Goal: Transaction & Acquisition: Book appointment/travel/reservation

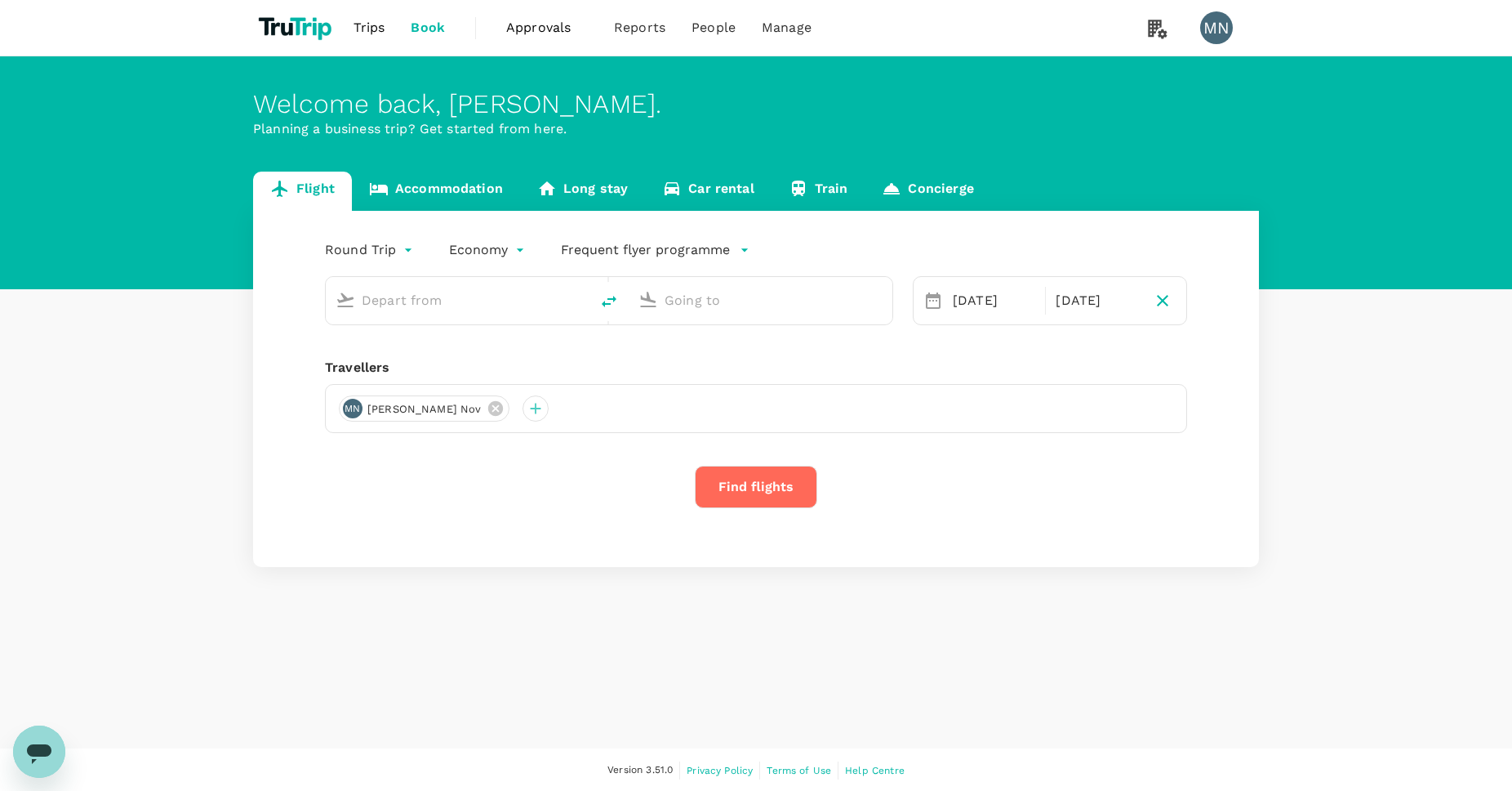
type input "Ngurah Rai Intl (DPS)"
type input "[PERSON_NAME] Intl (SOC)"
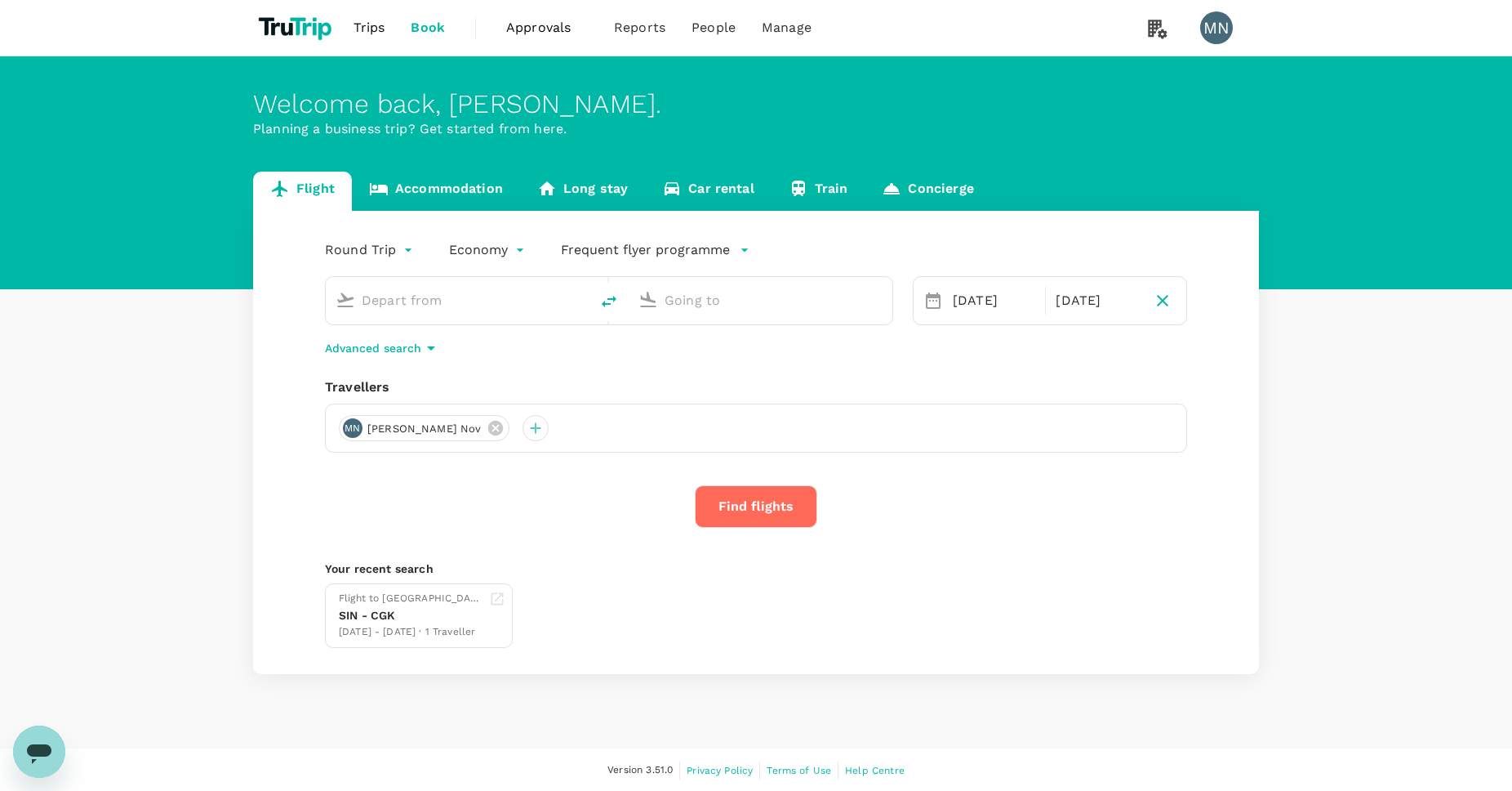
type input "Ngurah Rai Intl (DPS)"
type input "[PERSON_NAME] Intl (SOC)"
click at [504, 312] on input "Ngurah Rai Intl (DPS)" at bounding box center [458, 300] width 194 height 26
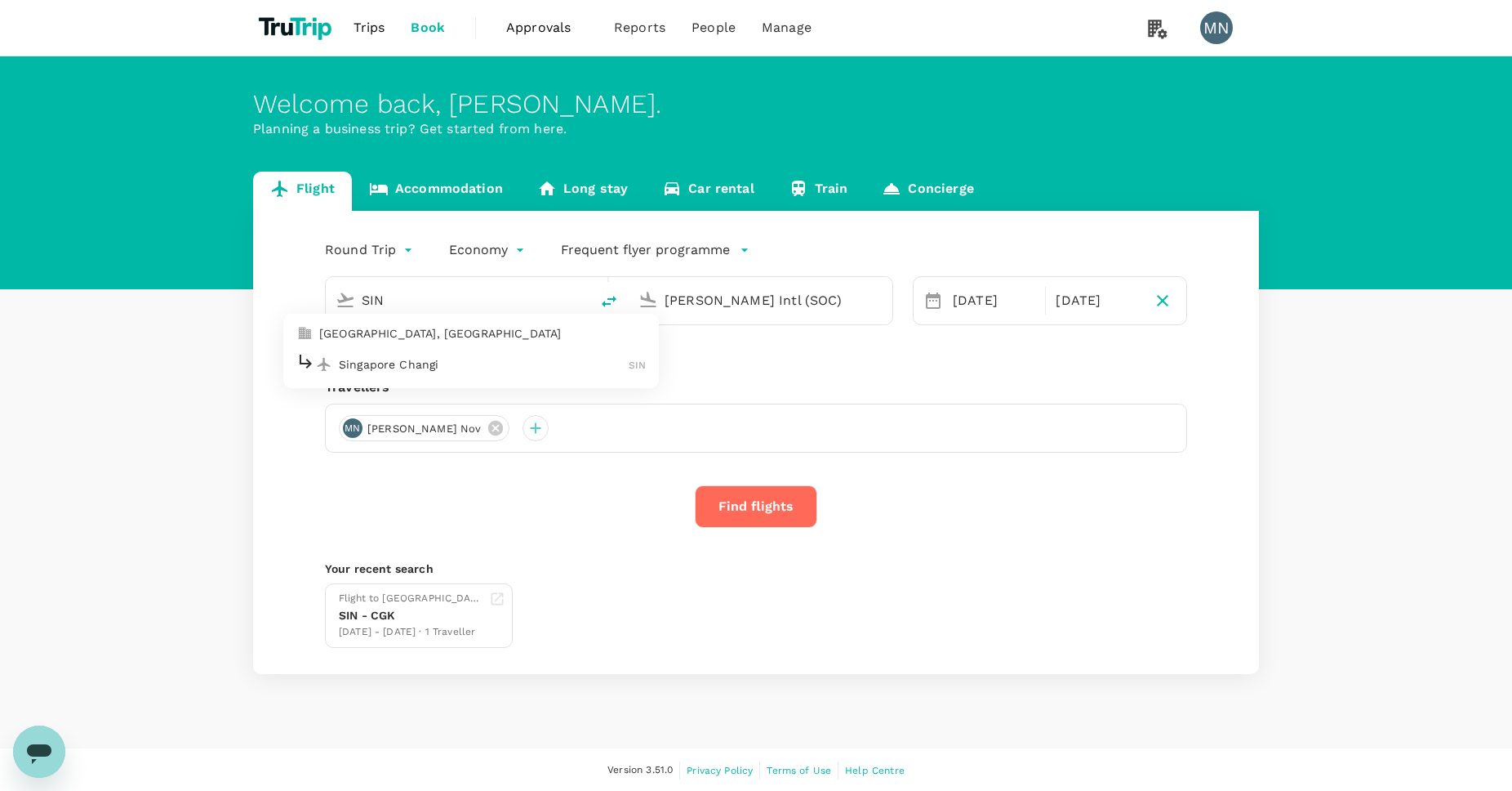
click at [526, 359] on p "Singapore Changi" at bounding box center [484, 364] width 290 height 16
type input "Singapore Changi (SIN)"
click at [834, 295] on input "[PERSON_NAME] Intl (SOC)" at bounding box center [762, 300] width 194 height 26
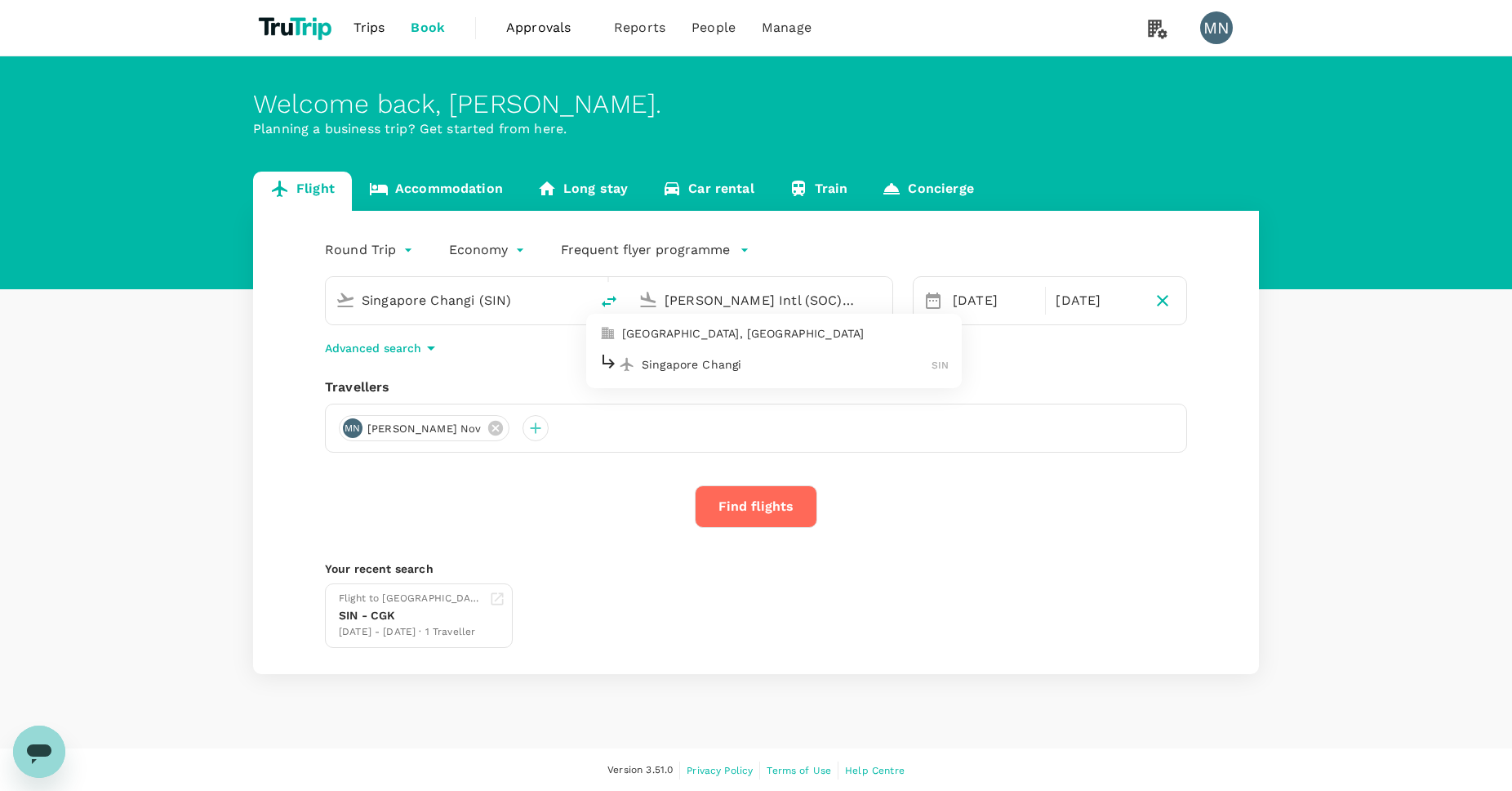
type input "[PERSON_NAME] Intl (SOC)SFO"
click at [861, 362] on p "San Francisco Intl" at bounding box center [786, 364] width 287 height 16
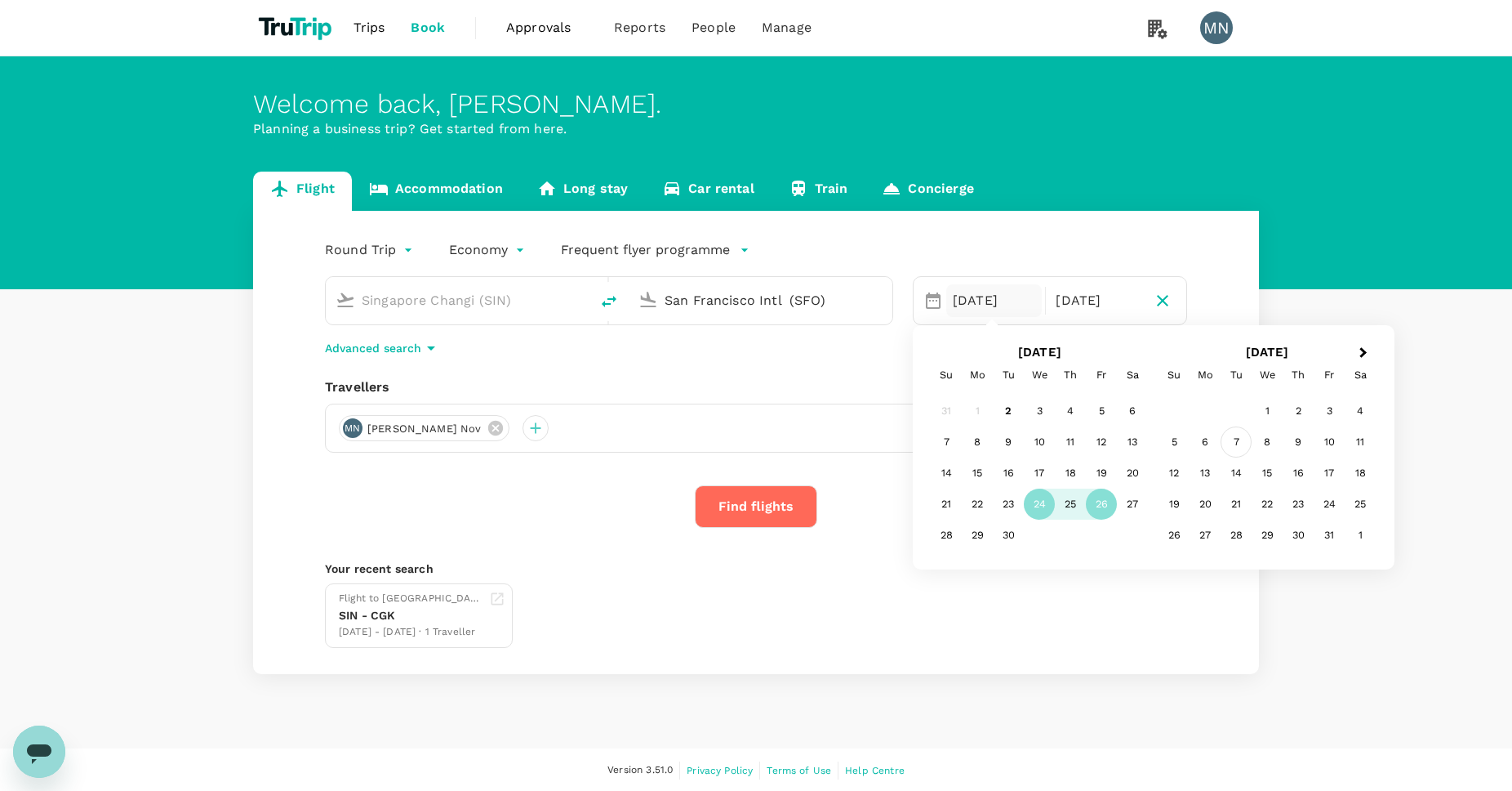
type input "San Francisco Intl (SFO)"
click at [945, 541] on div "28" at bounding box center [946, 535] width 31 height 31
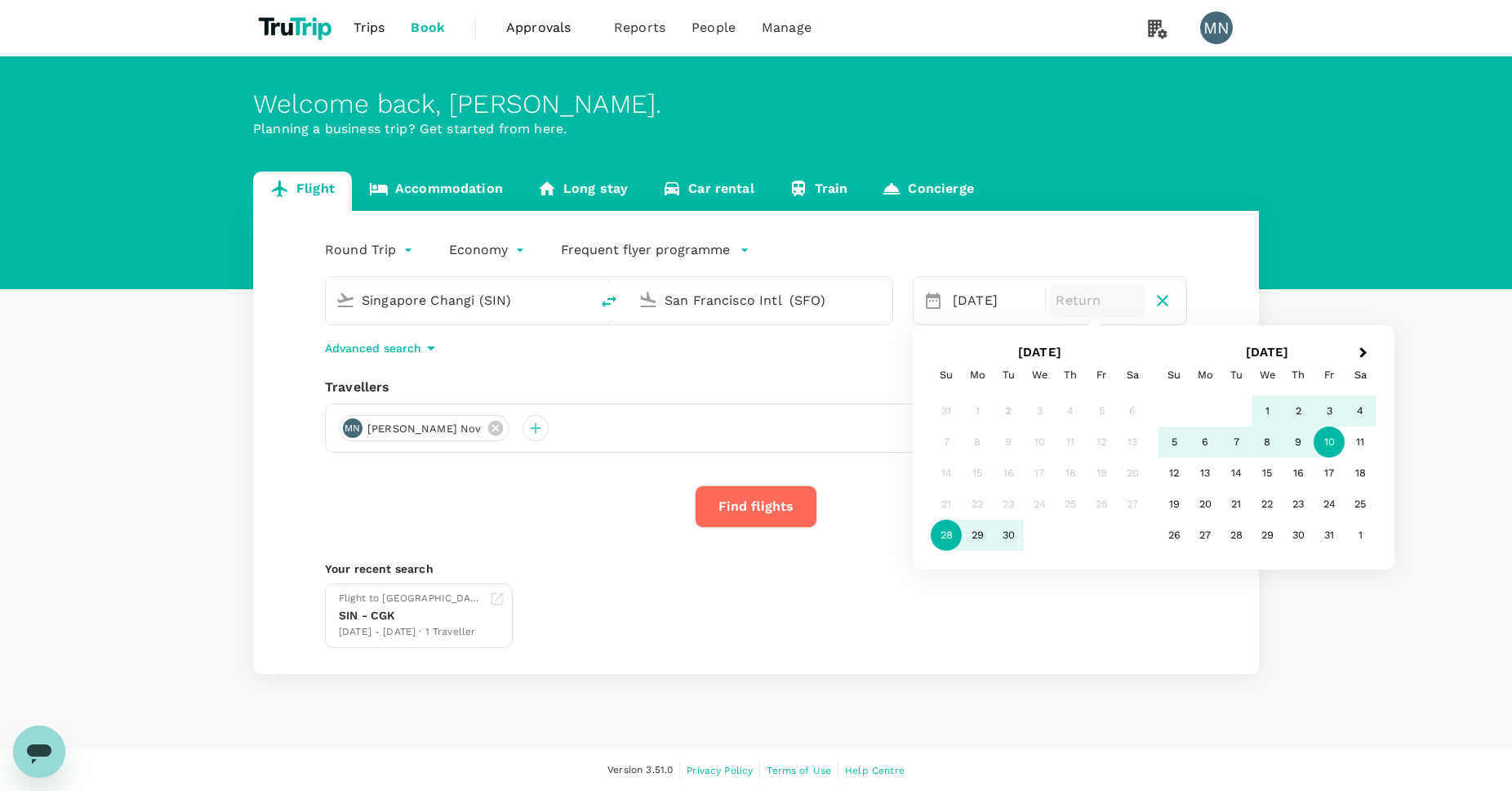
click at [1321, 440] on div "10" at bounding box center [1329, 441] width 31 height 31
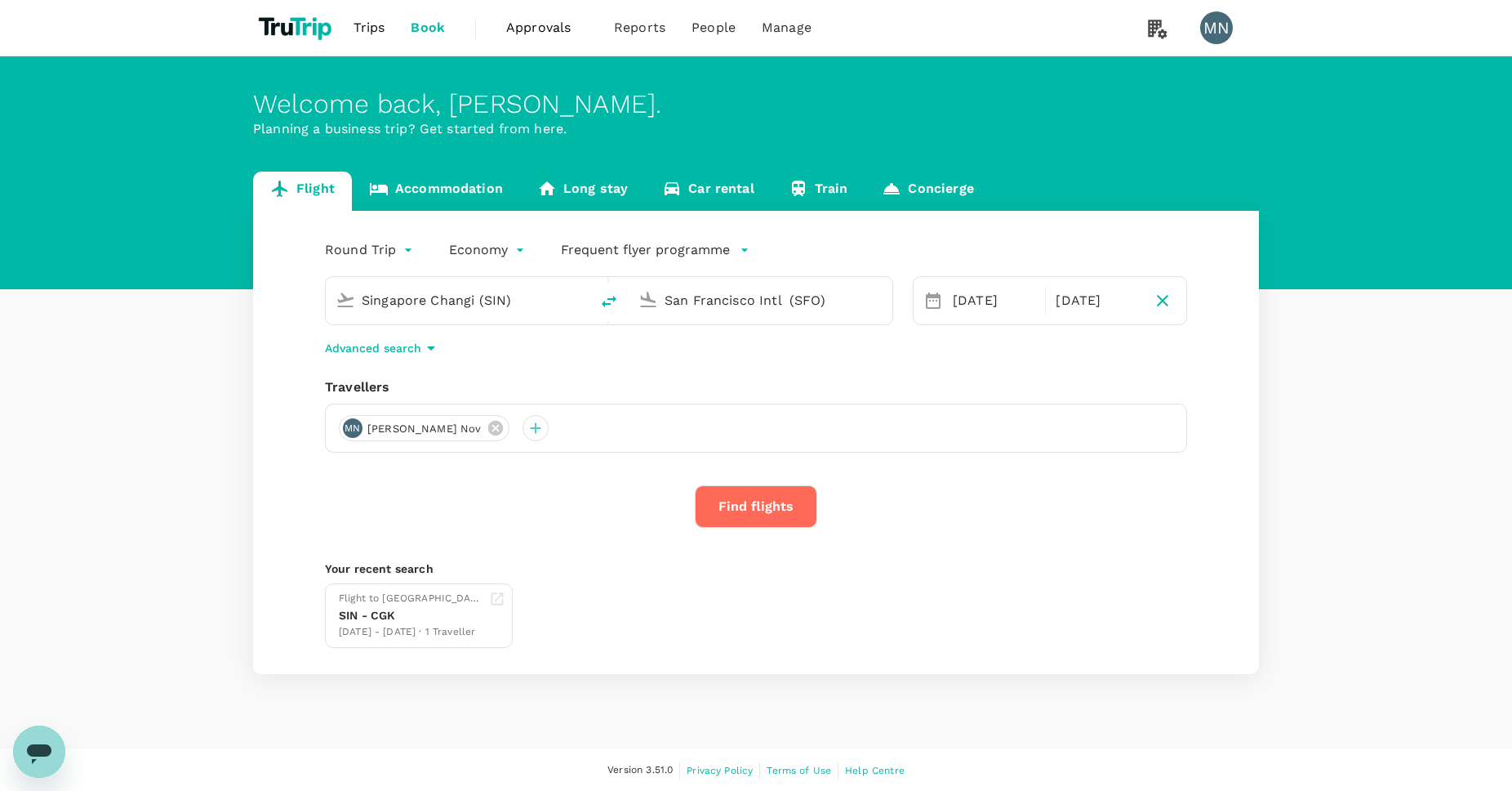
click at [759, 507] on button "Find flights" at bounding box center [756, 506] width 122 height 43
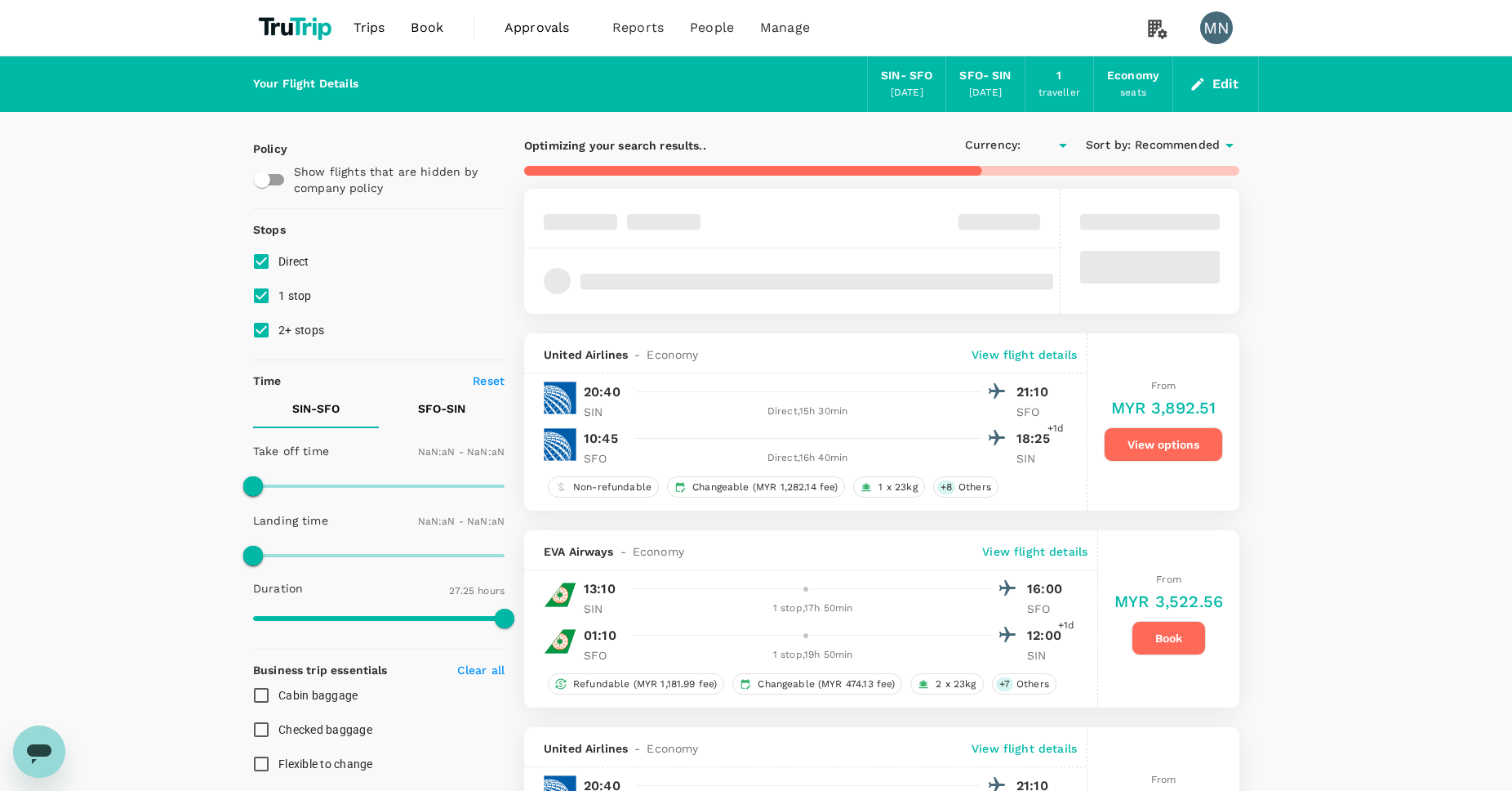
type input "MYR"
type input "1440"
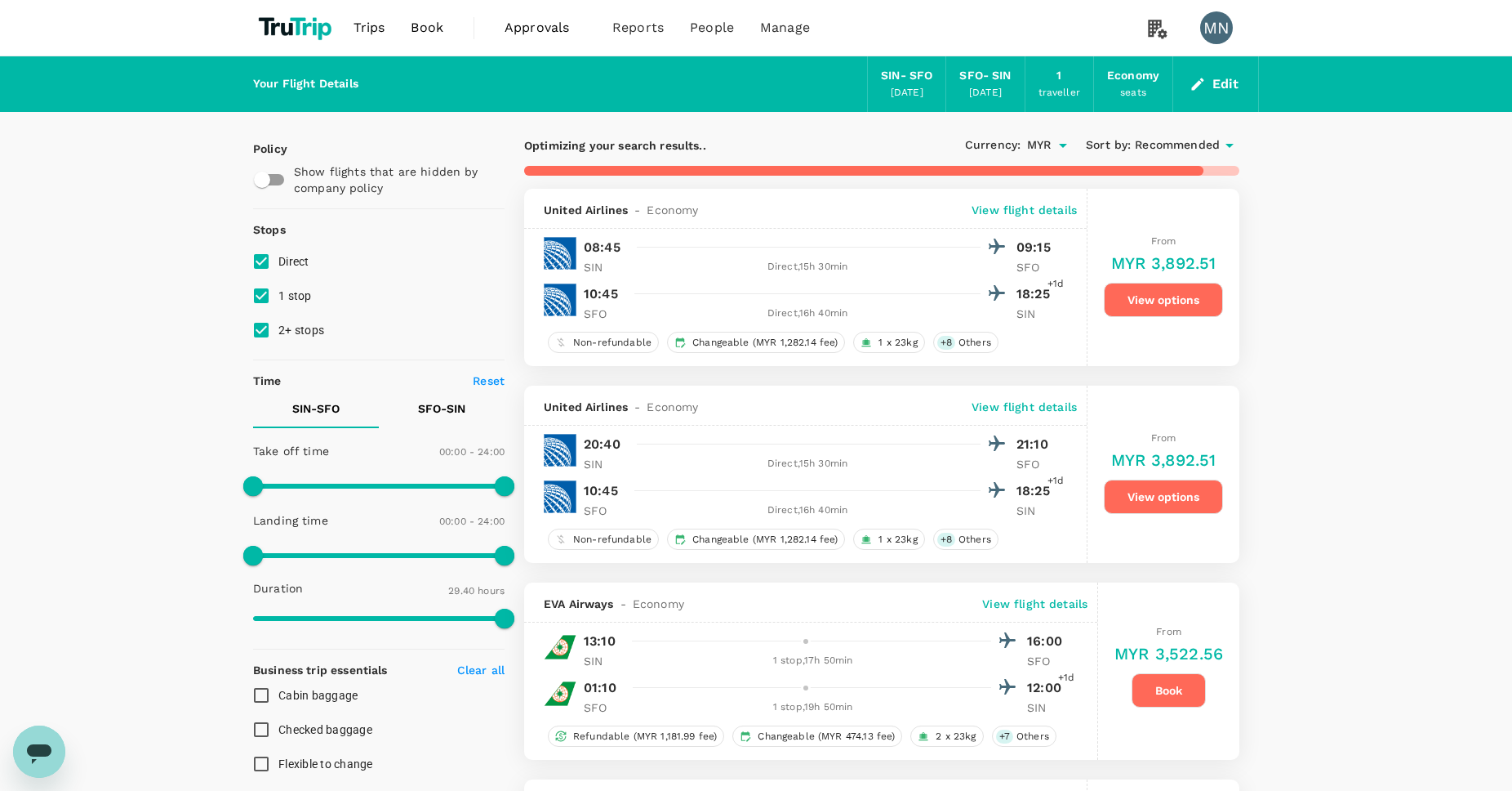
type input "2725"
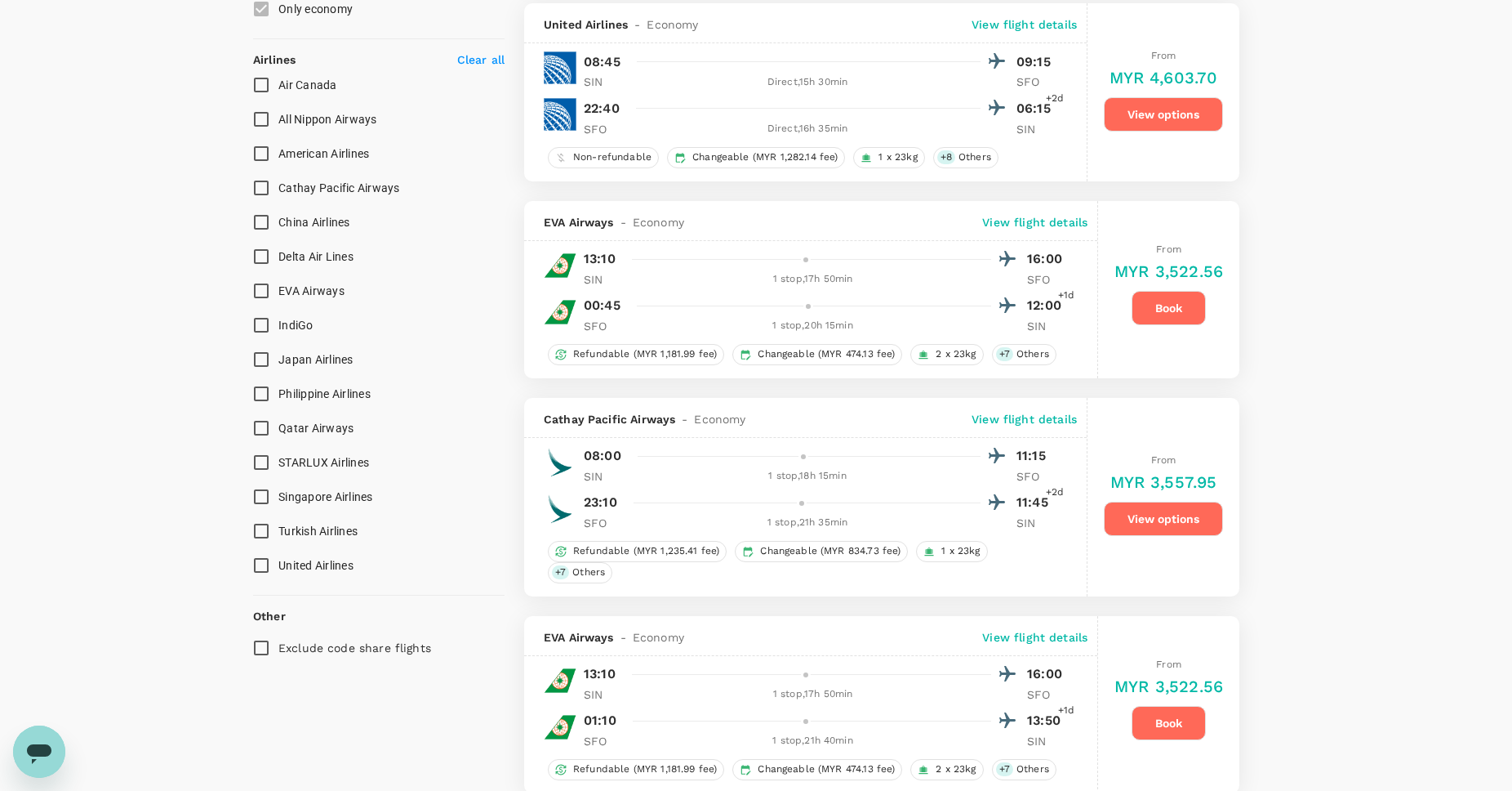
scroll to position [965, 0]
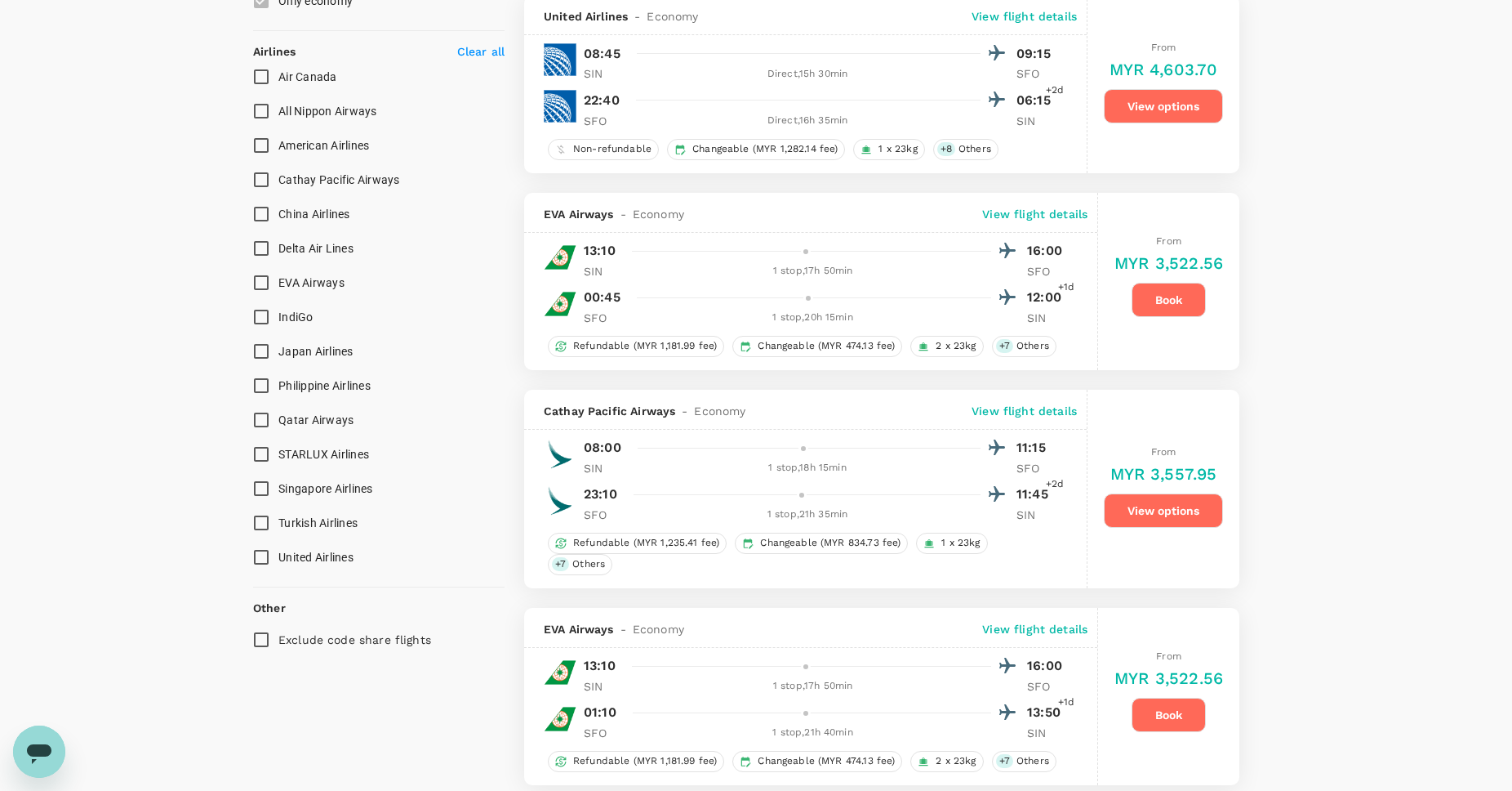
click at [259, 485] on input "Singapore Airlines" at bounding box center [261, 488] width 34 height 34
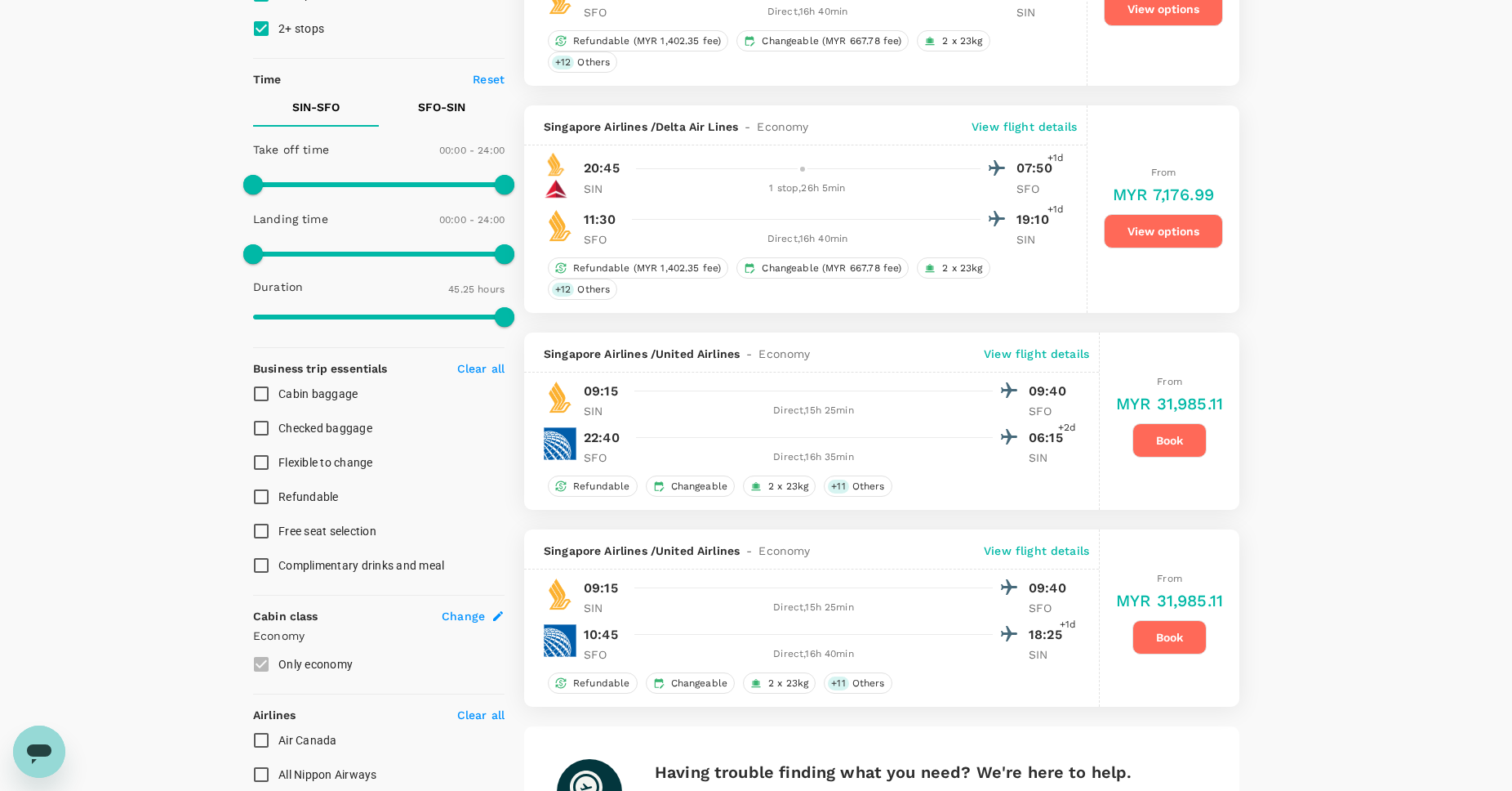
scroll to position [0, 0]
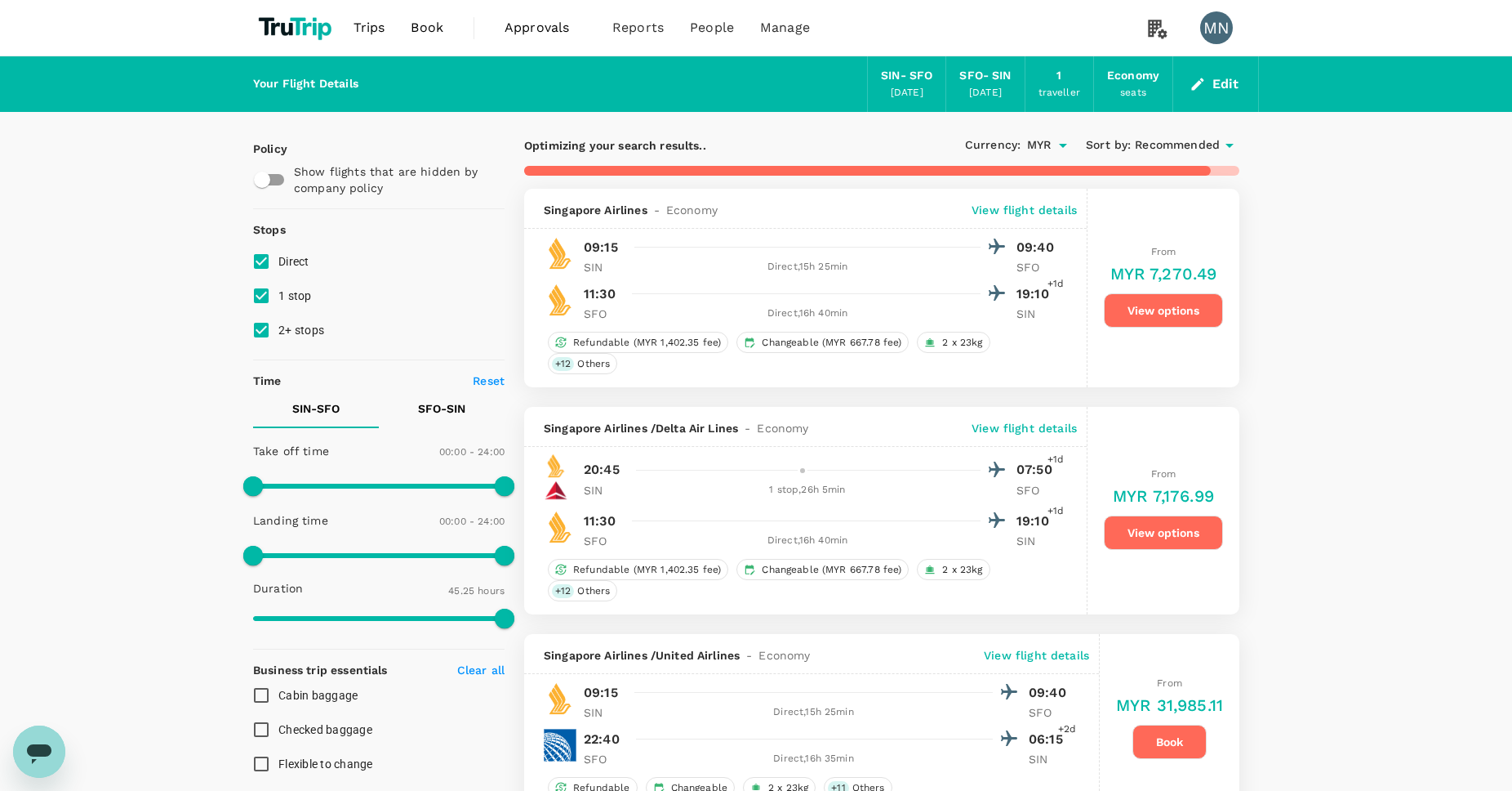
click at [1142, 303] on button "View options" at bounding box center [1163, 310] width 119 height 34
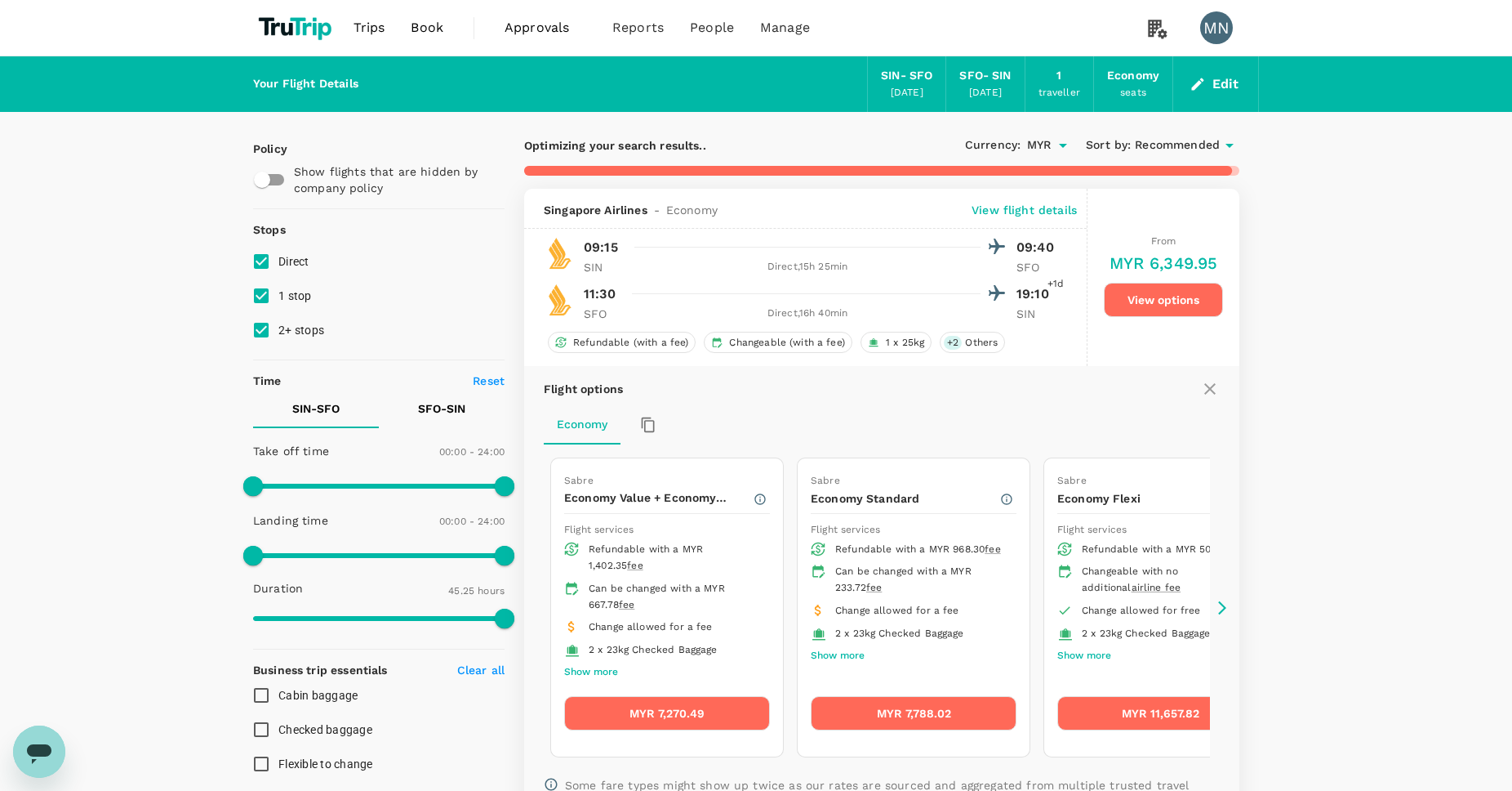
checkbox input "false"
checkbox input "true"
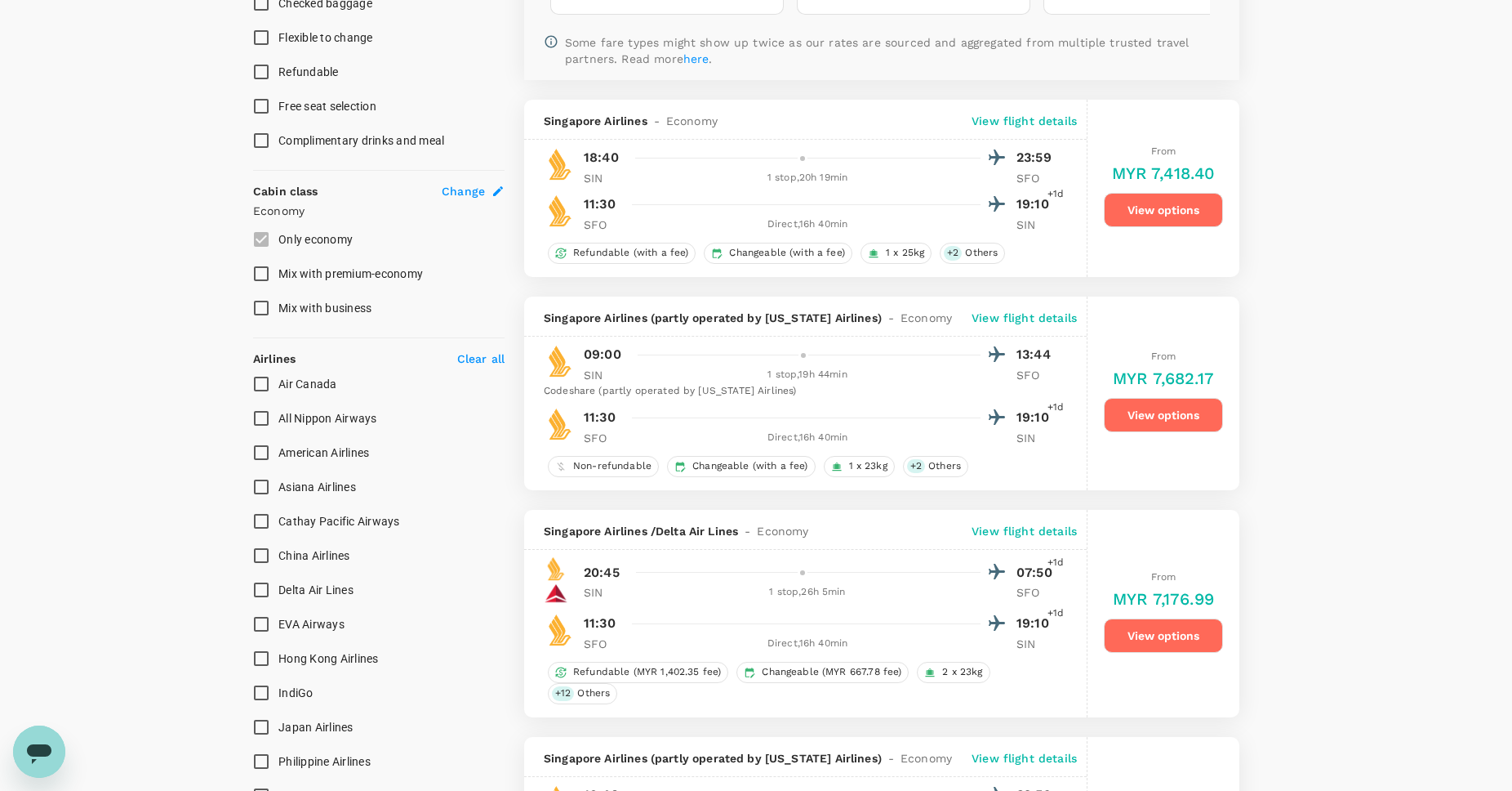
scroll to position [745, 0]
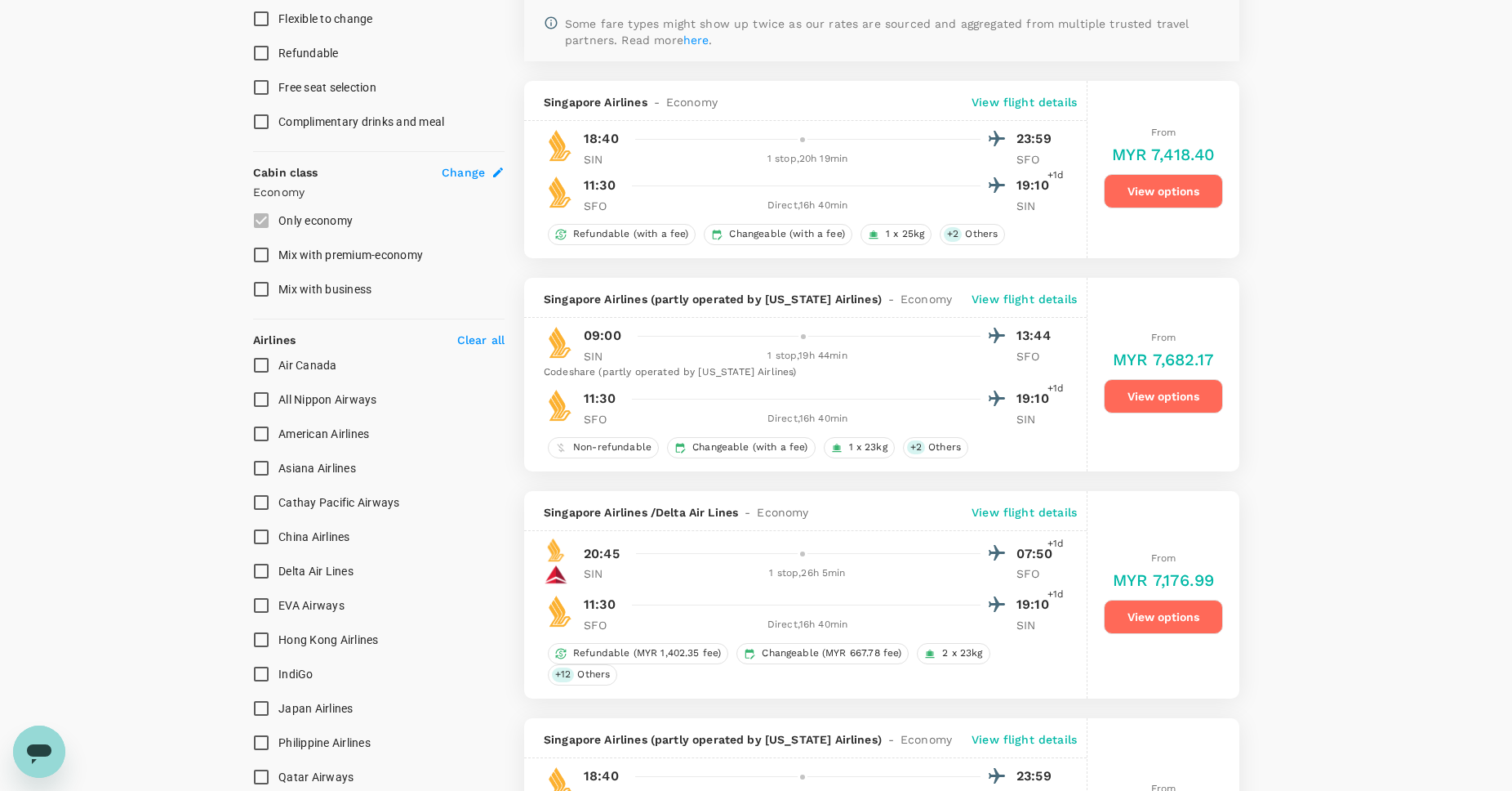
click at [1199, 183] on button "View options" at bounding box center [1163, 191] width 119 height 34
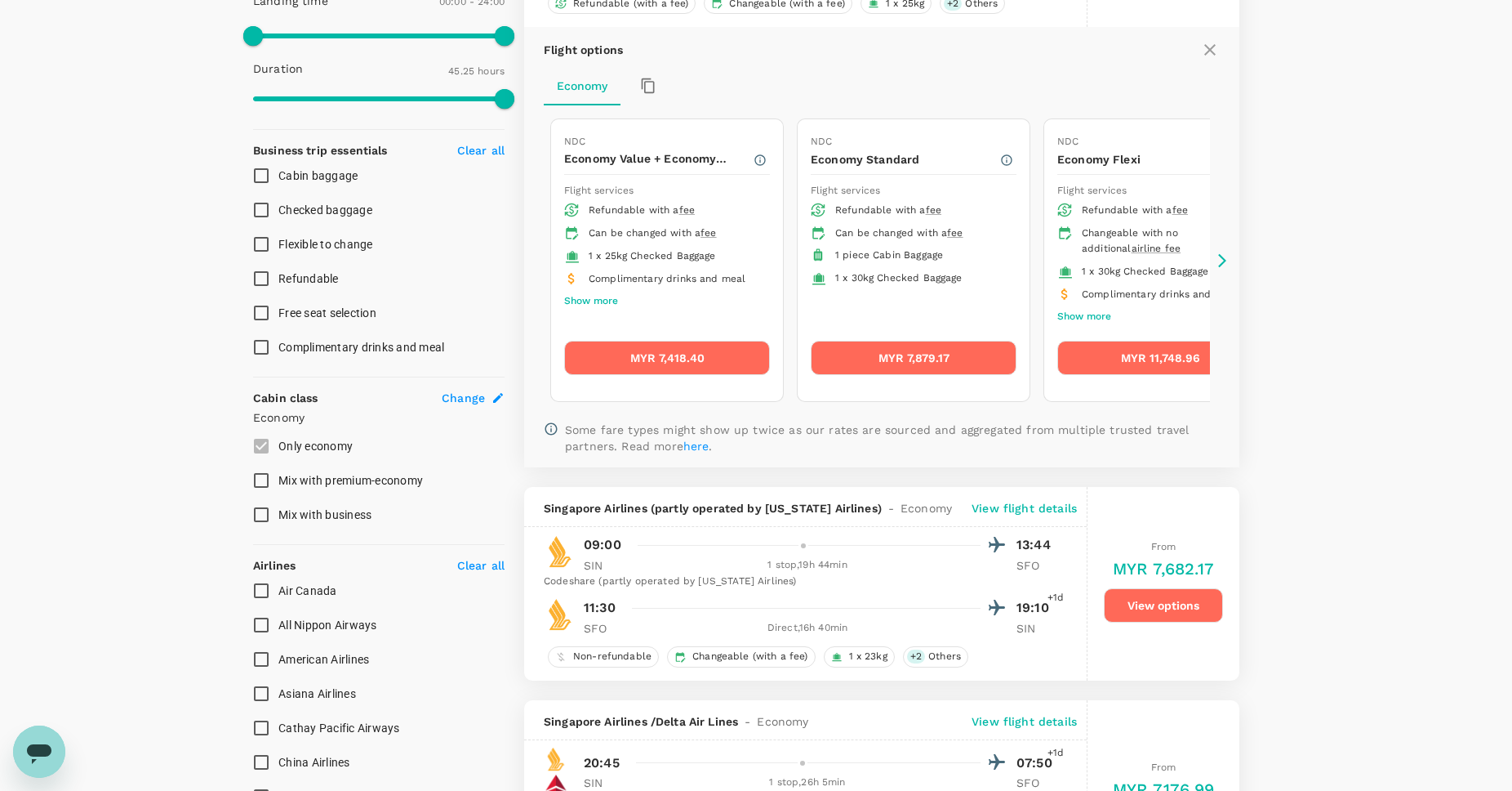
scroll to position [653, 0]
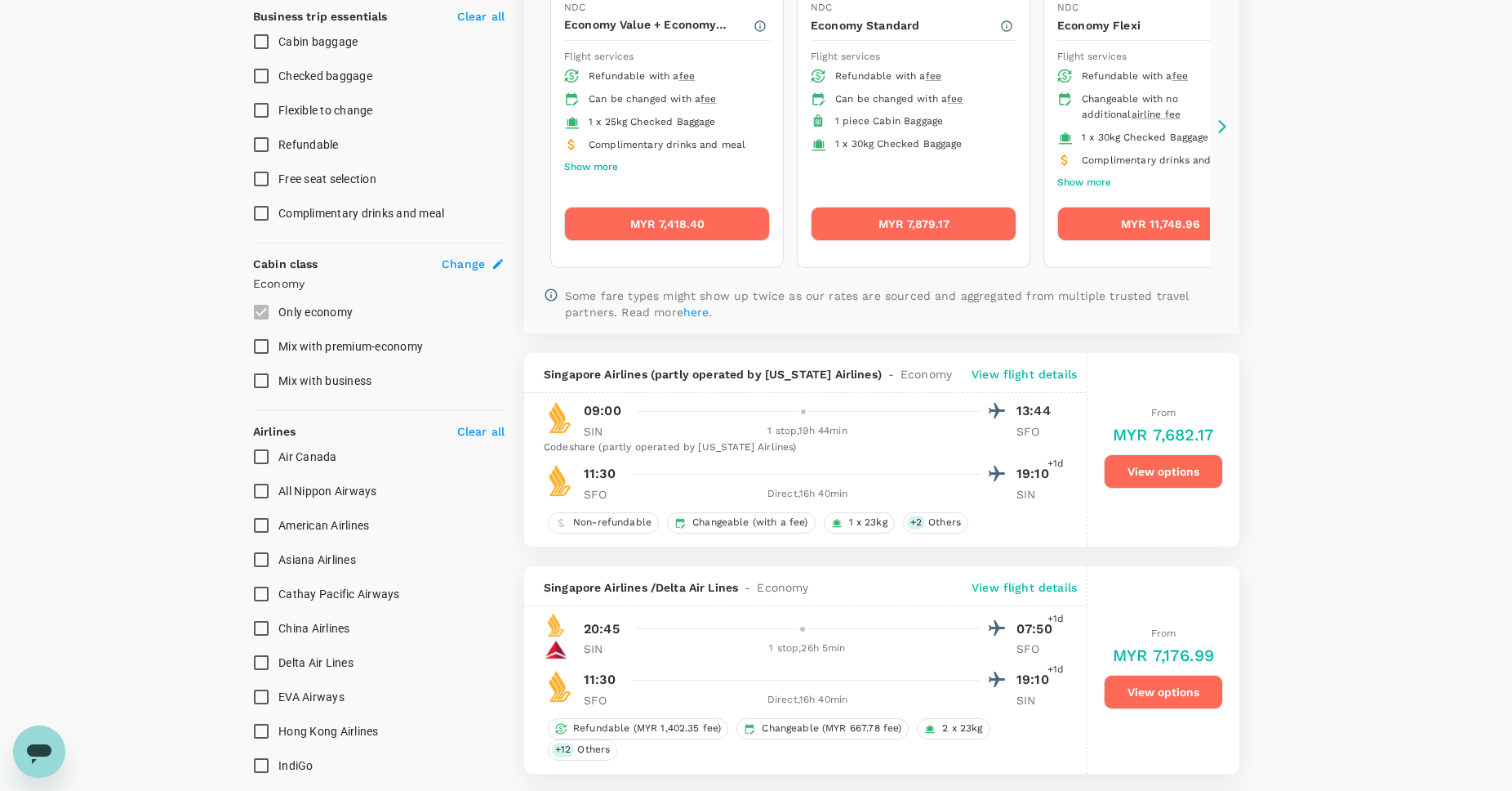
click at [1180, 486] on button "View options" at bounding box center [1163, 471] width 119 height 34
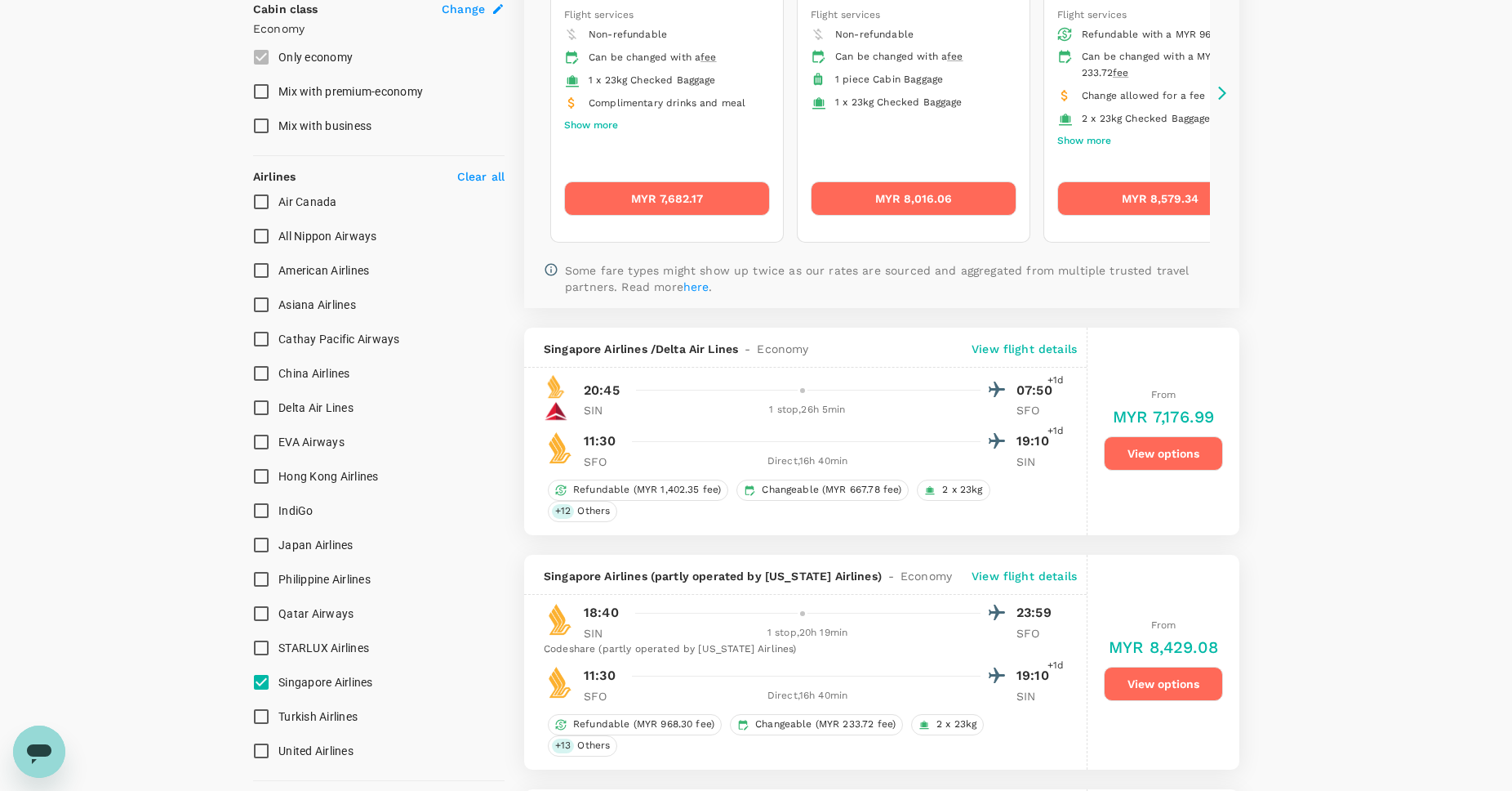
scroll to position [909, 0]
click at [1195, 449] on button "View options" at bounding box center [1163, 452] width 119 height 34
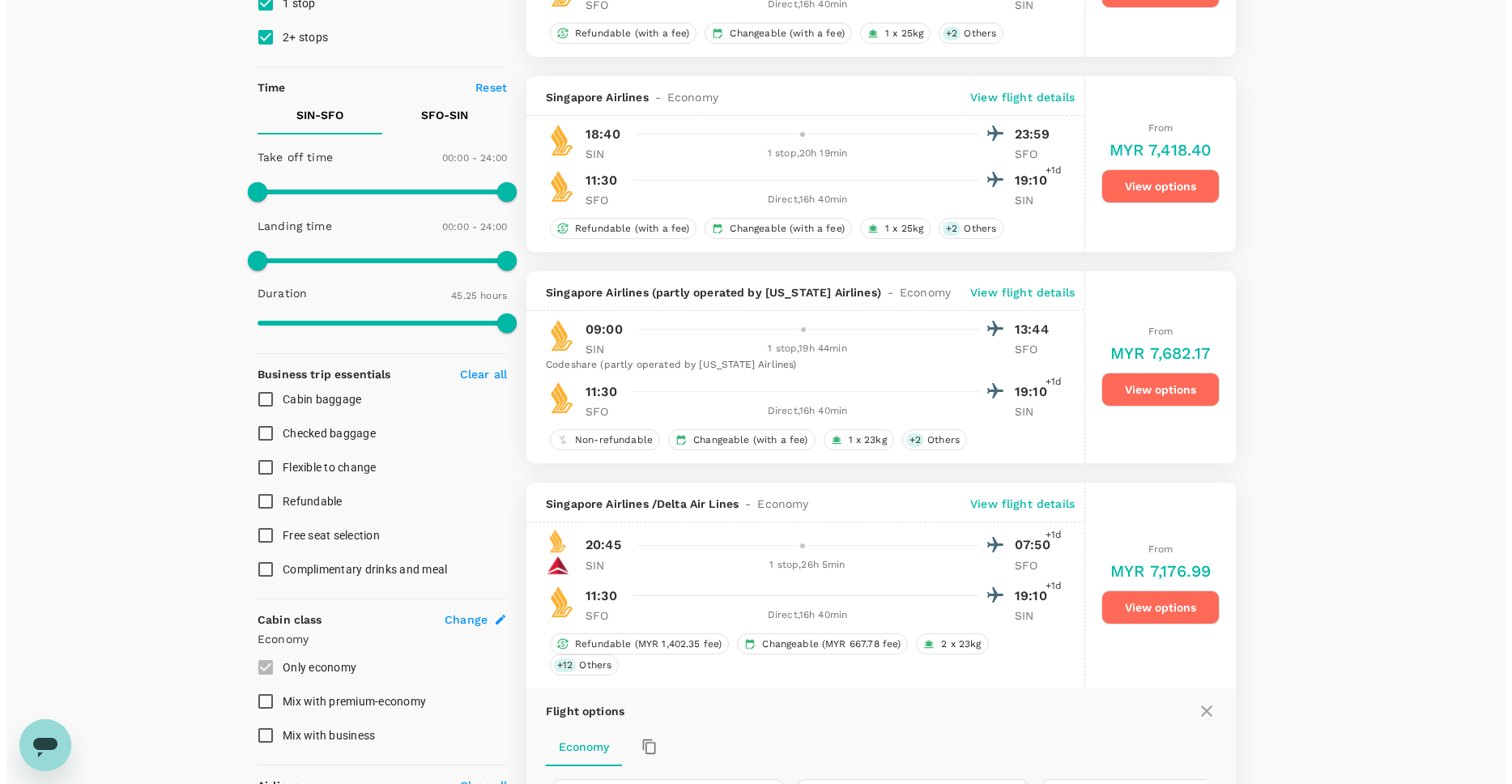
scroll to position [0, 0]
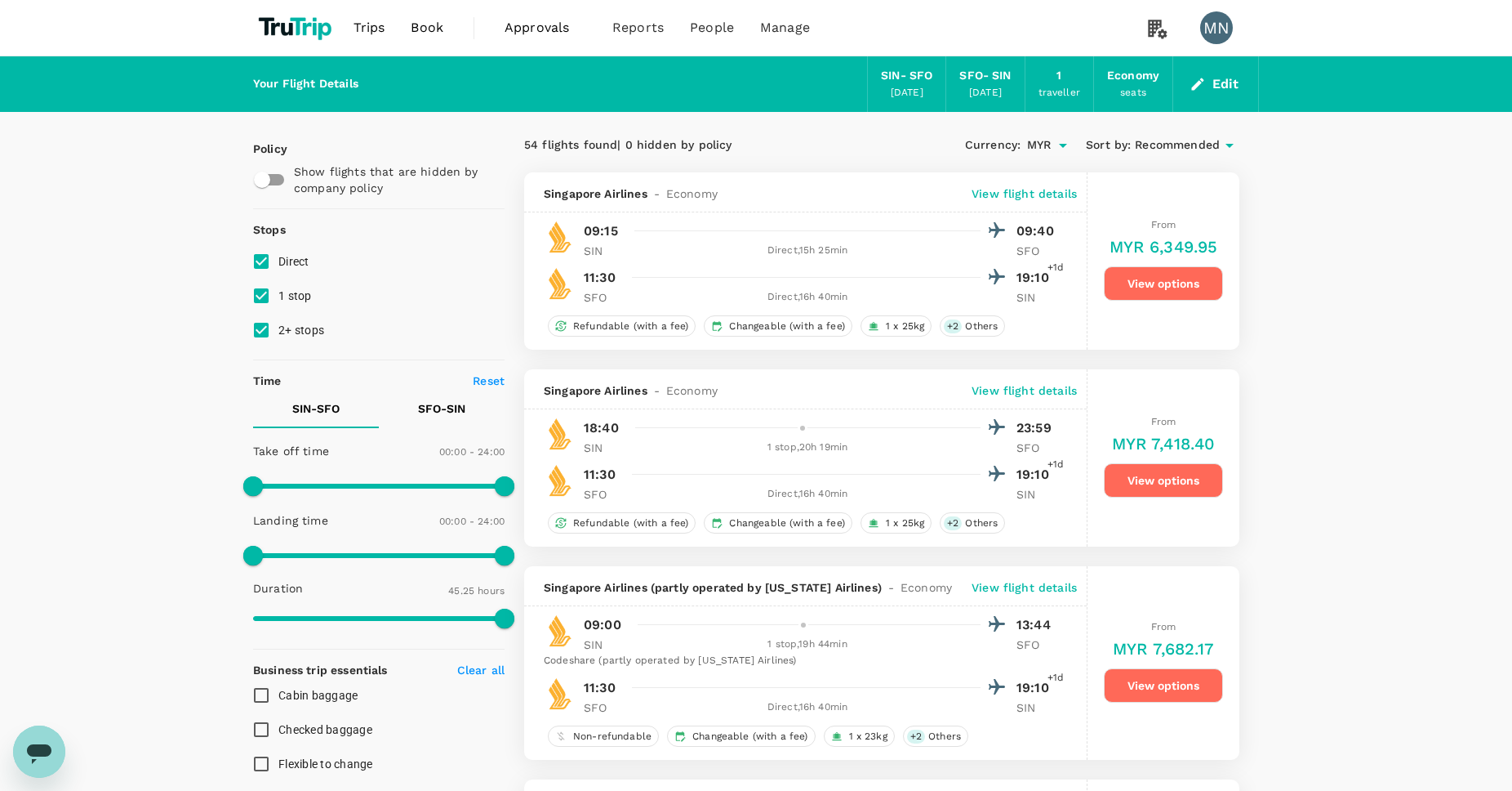
click at [1226, 89] on button "Edit" at bounding box center [1215, 84] width 59 height 26
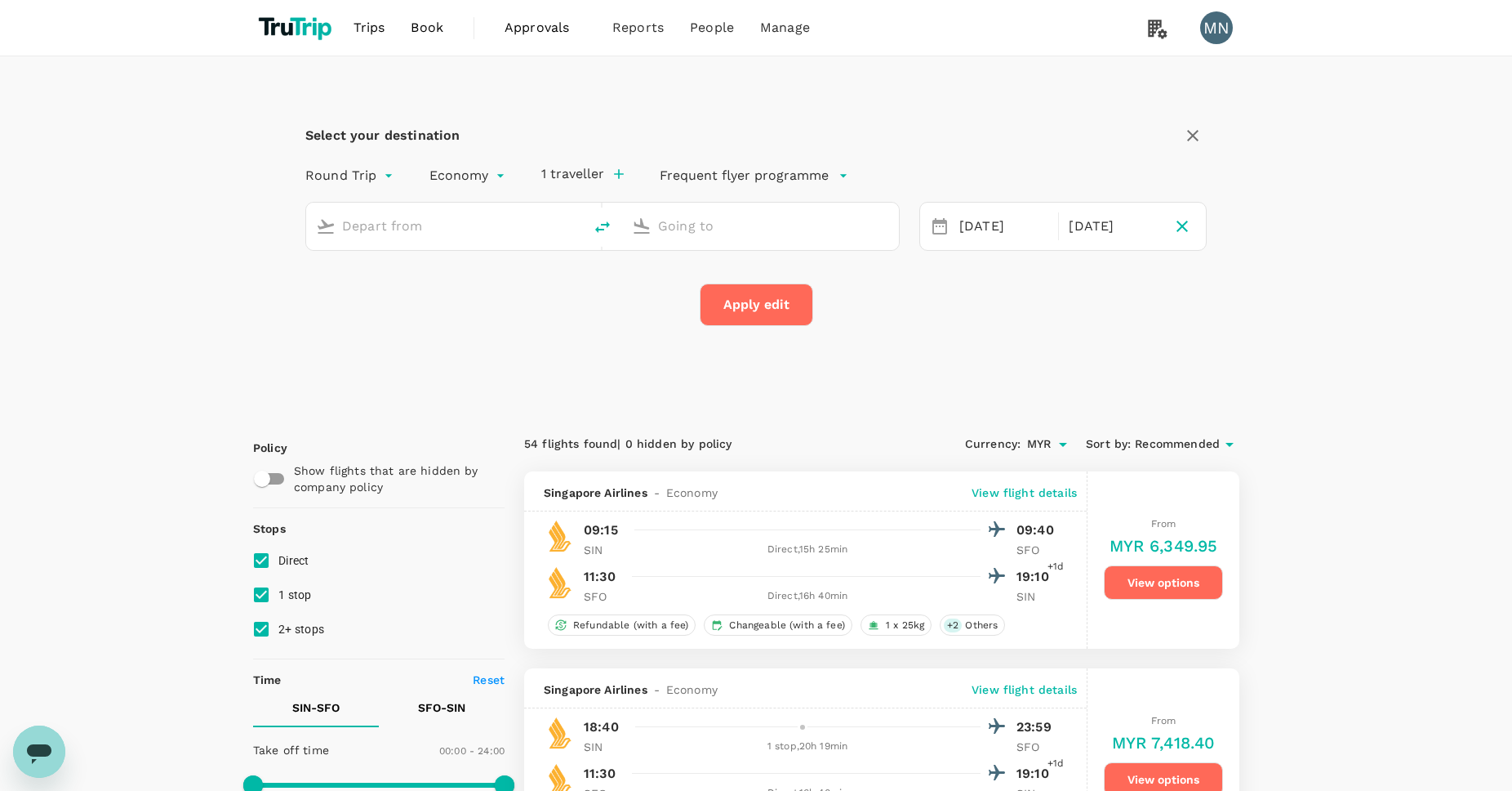
type input "Singapore Changi (SIN)"
type input "San Francisco Intl (SFO)"
